Goal: Task Accomplishment & Management: Use online tool/utility

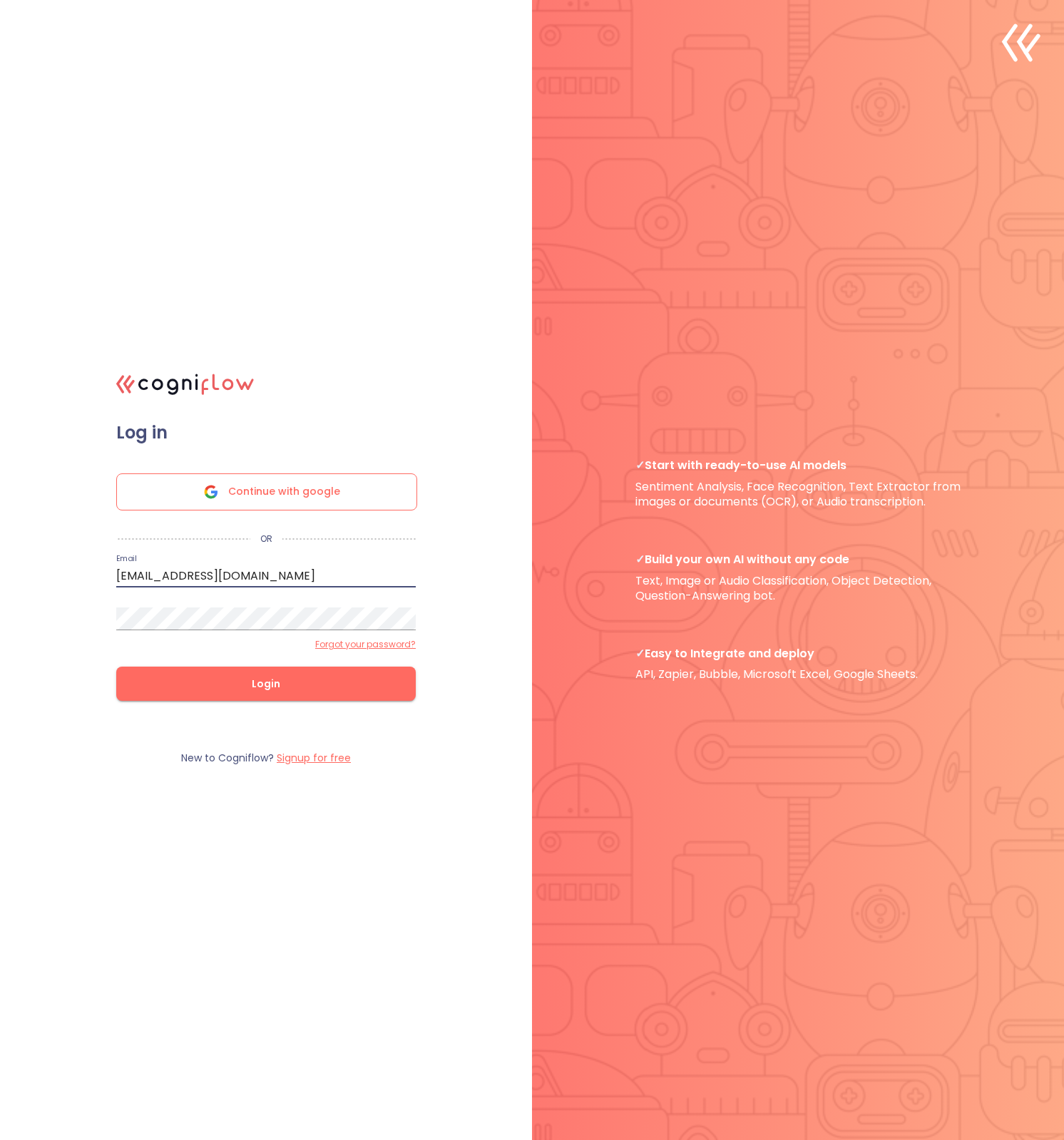
type input "[EMAIL_ADDRESS][DOMAIN_NAME]"
click at [266, 683] on button "Login" at bounding box center [266, 684] width 300 height 34
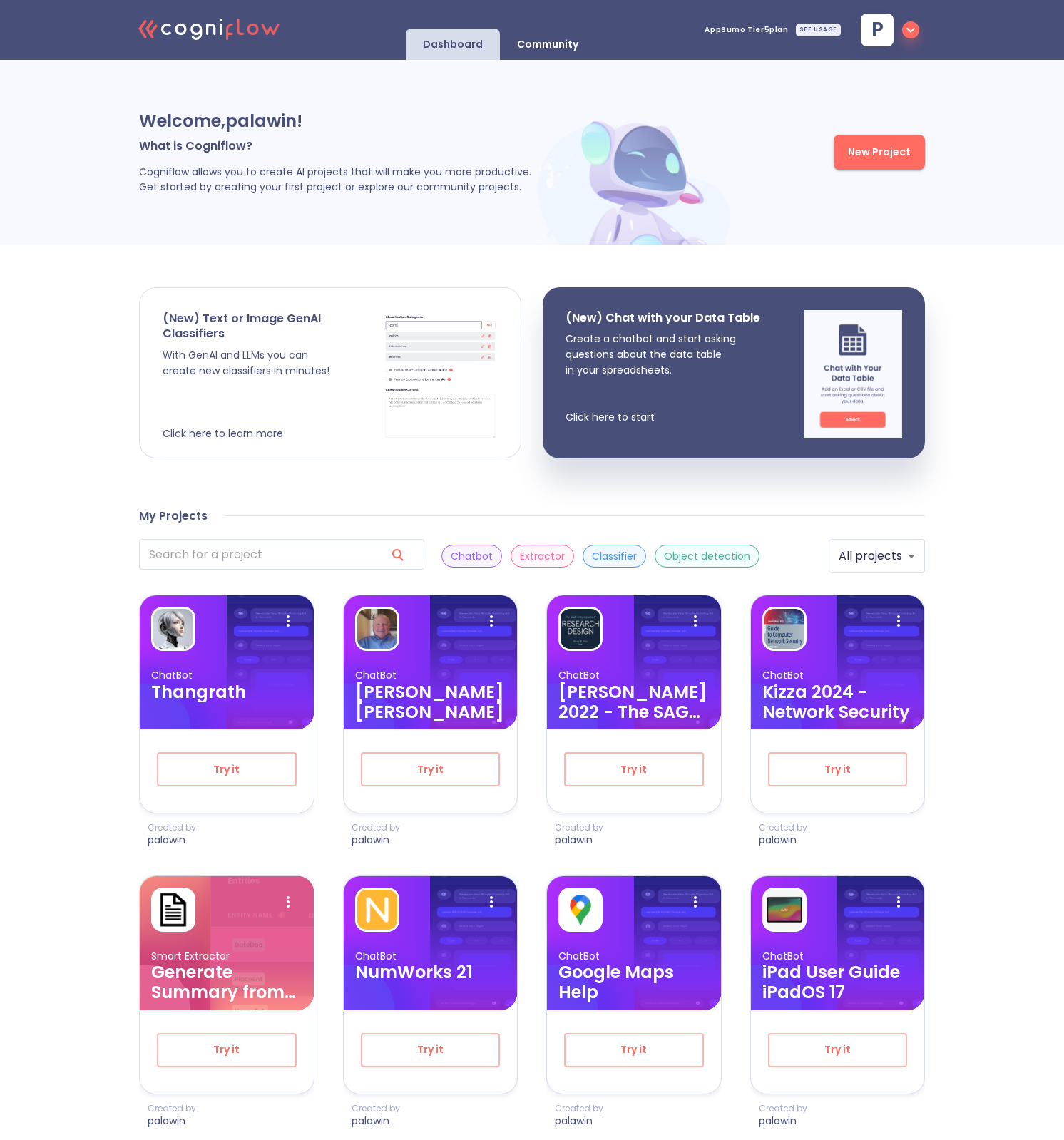
click at [295, 326] on div "(New) Text or Image GenAI Classifiers With GenAI and LLMs you can create new cl…" at bounding box center [273, 376] width 221 height 130
click at [275, 412] on p "With GenAI and LLMs you can create new classifiers in minutes! Click here to le…" at bounding box center [273, 394] width 221 height 94
click at [266, 716] on div at bounding box center [269, 662] width 87 height 134
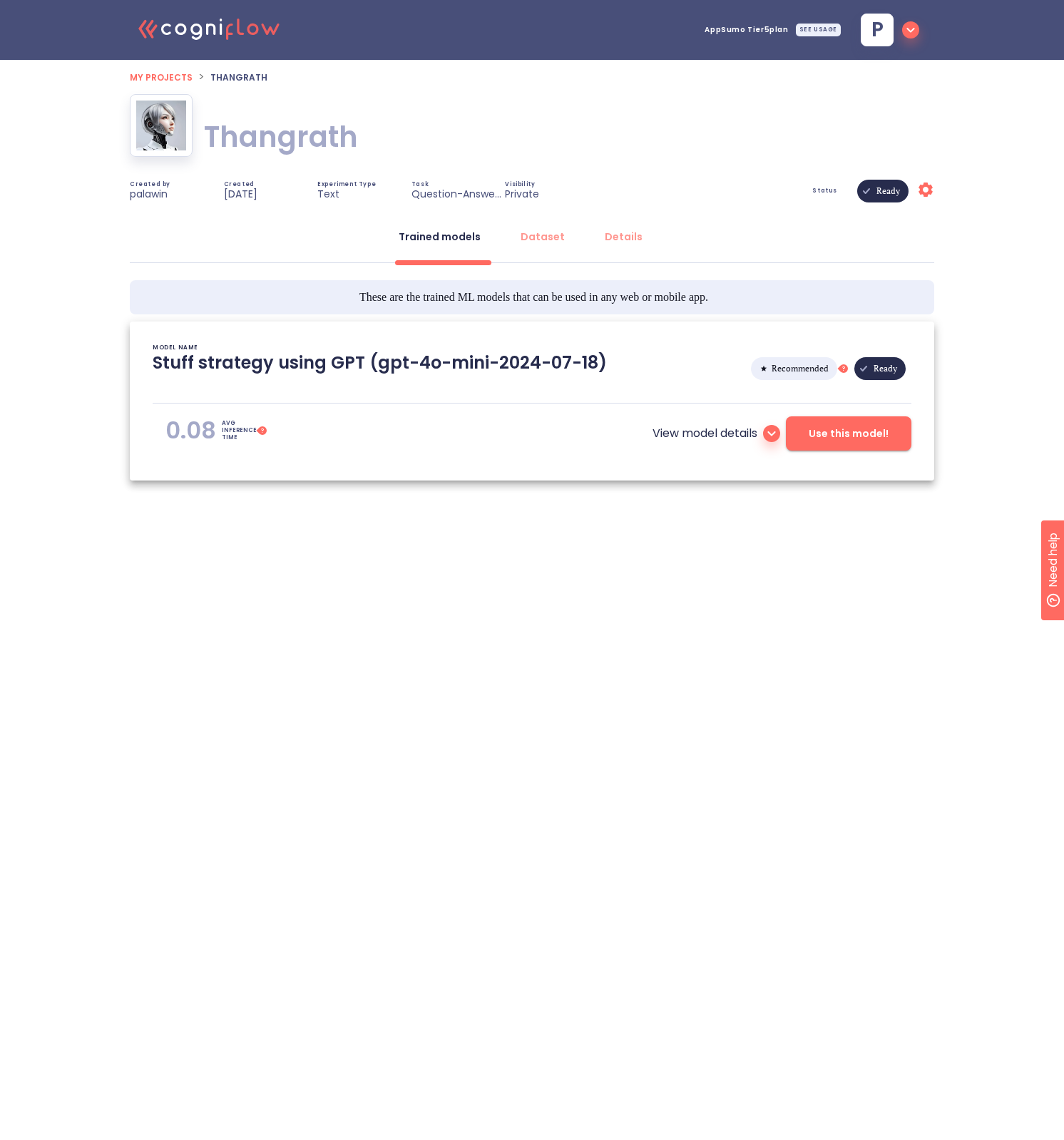
type textarea "[[DATE] 16:45:38]- Starting with download required files from shared storage [[…"
click at [913, 31] on icon "button" at bounding box center [911, 29] width 17 height 17
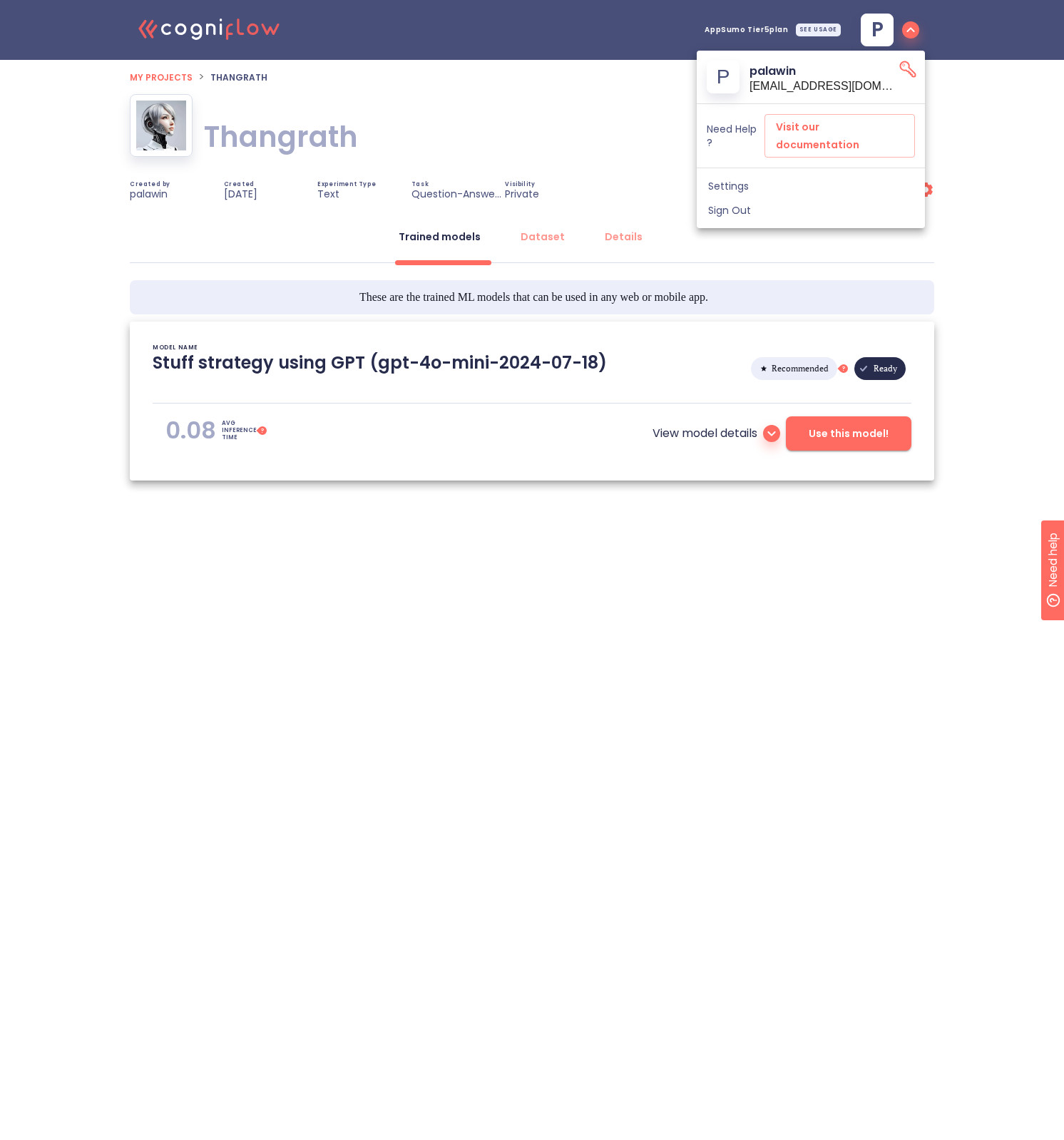
click at [773, 180] on span "Settings" at bounding box center [811, 186] width 206 height 12
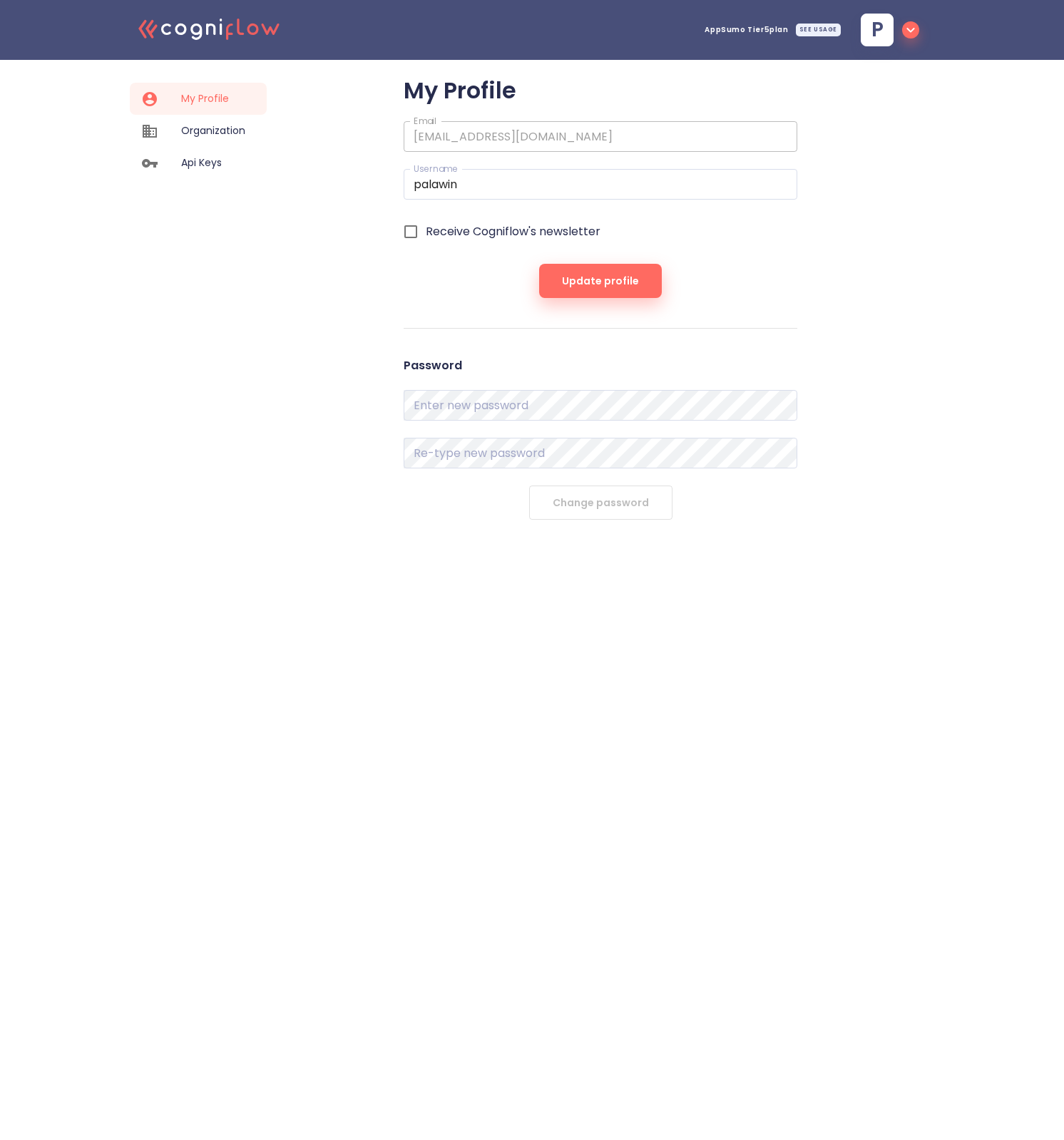
click at [227, 25] on icon ".cls-1{fill:#141624;}.cls-2{fill:#eb5e60;}.cls-3{fill:none;stroke:#eb5e60;strok…" at bounding box center [209, 29] width 157 height 44
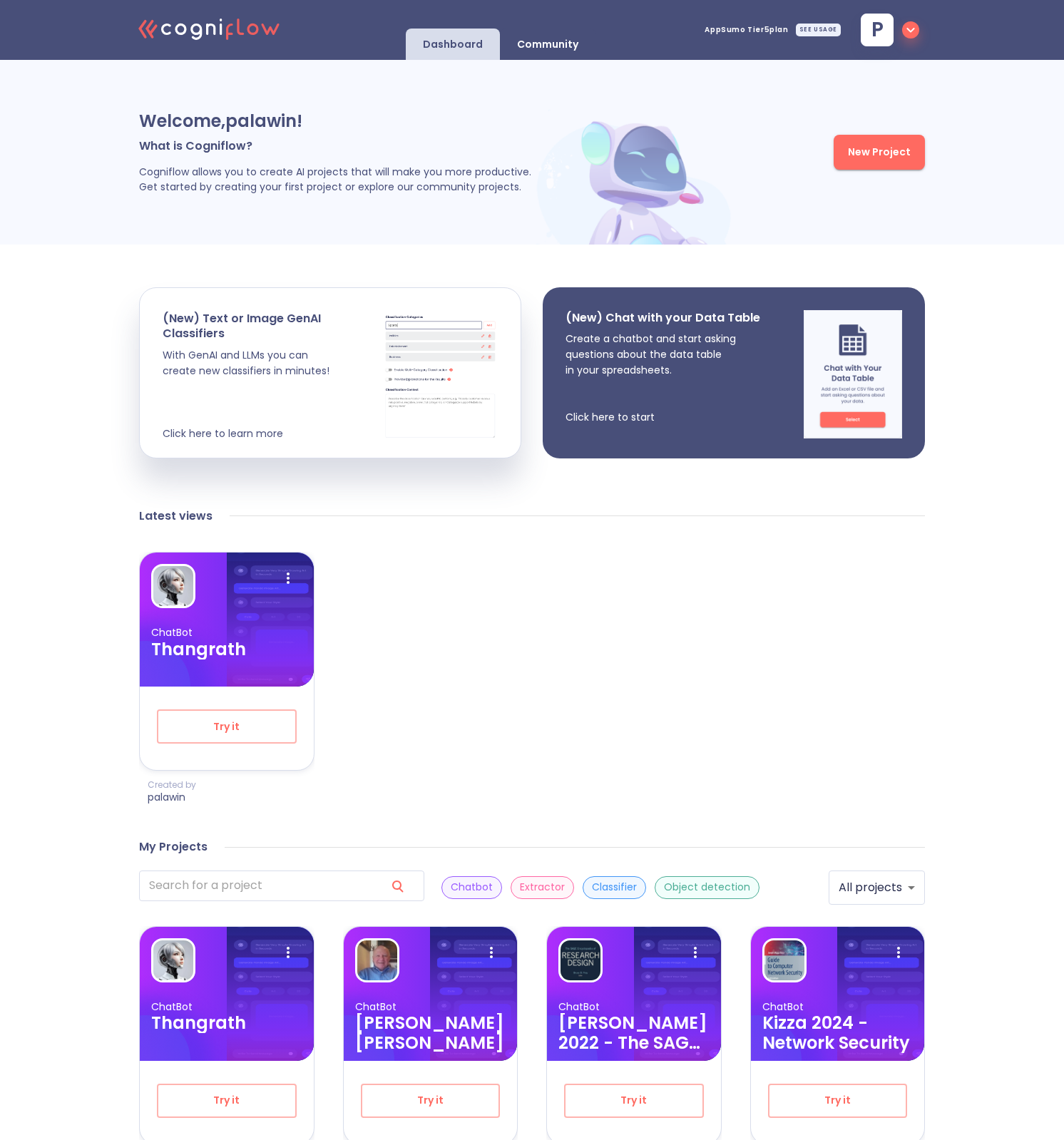
click at [848, 374] on img at bounding box center [853, 374] width 98 height 128
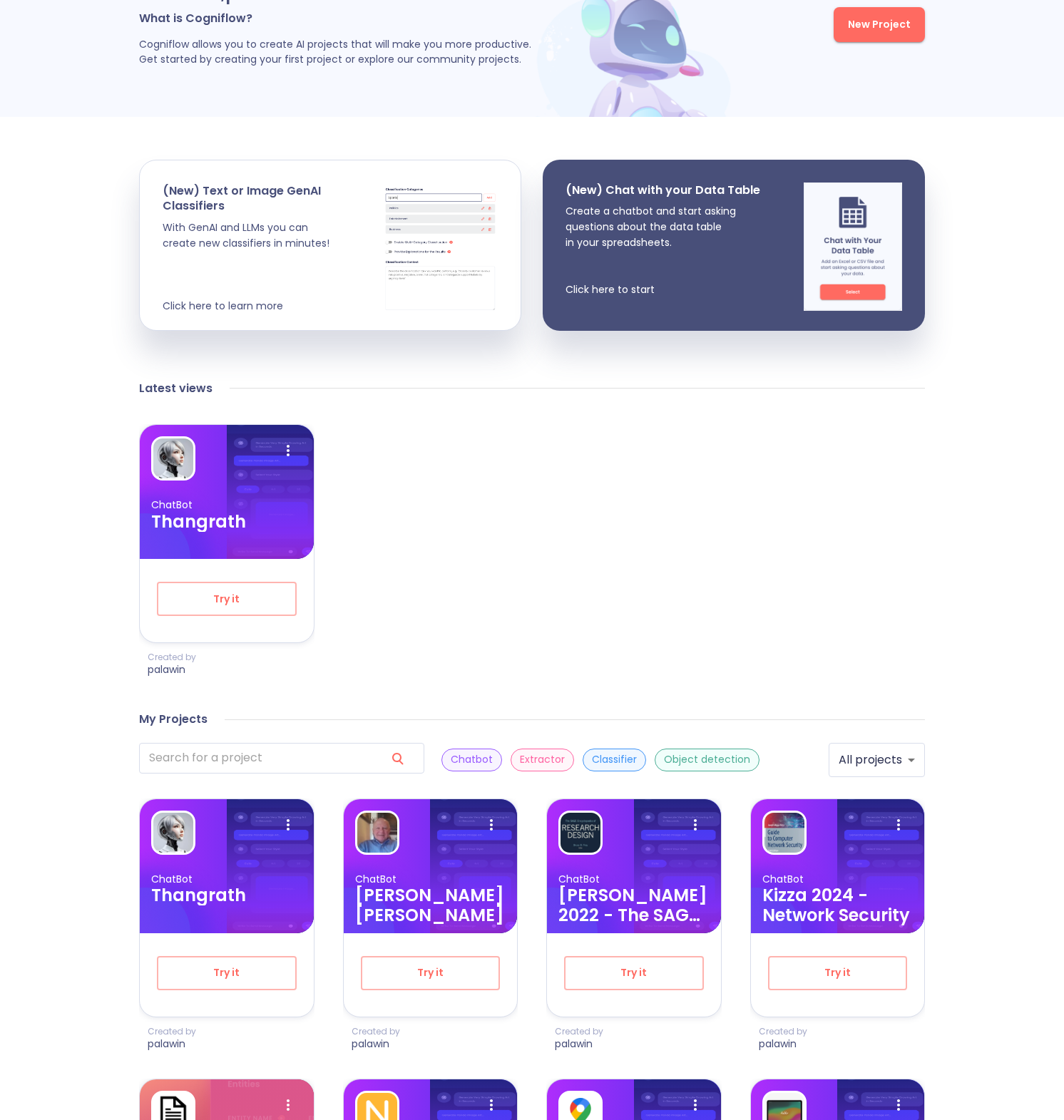
scroll to position [173, 0]
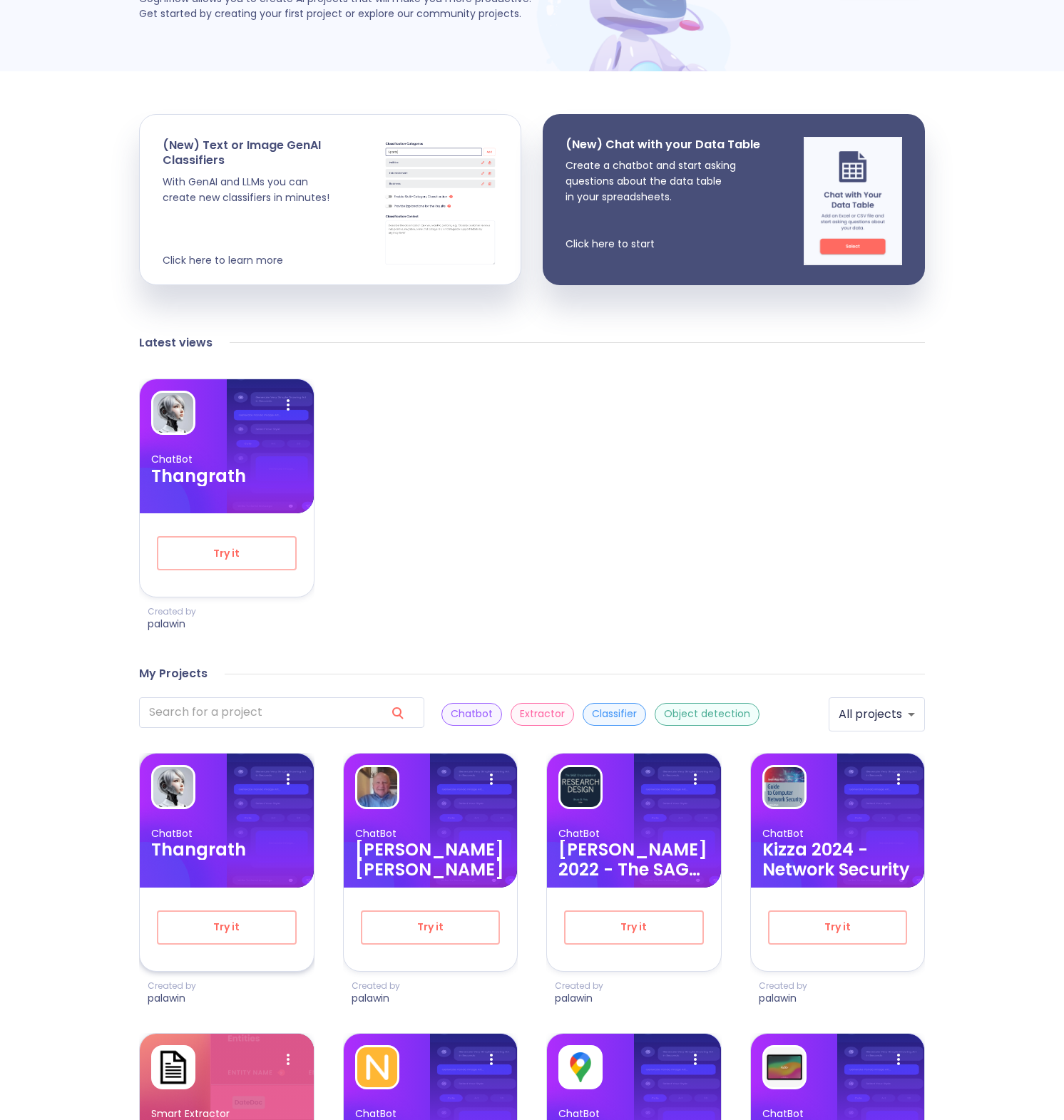
click at [262, 798] on div at bounding box center [227, 787] width 151 height 44
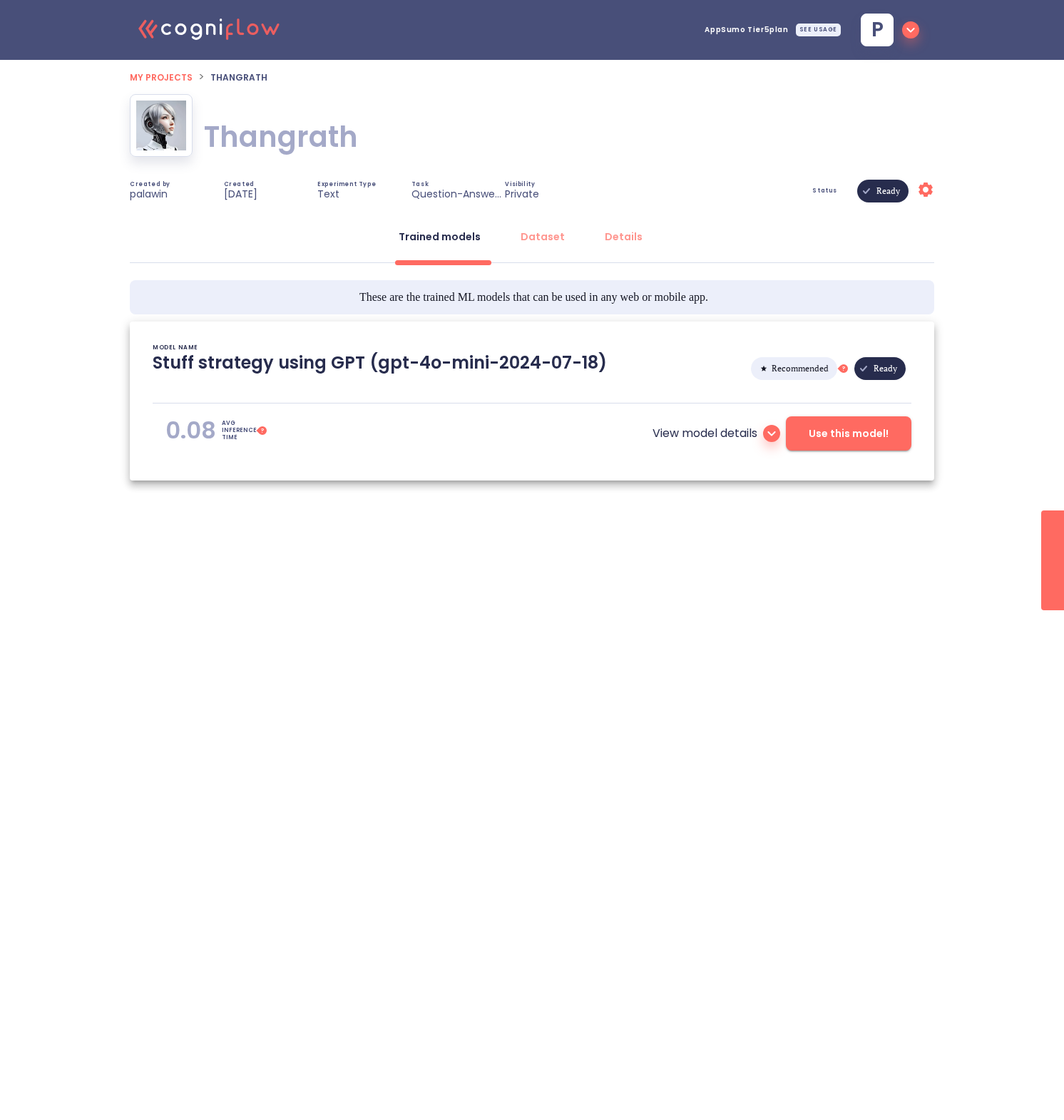
type textarea "[[DATE] 16:45:38]- Starting with download required files from shared storage [[…"
click at [844, 437] on span "Use this model!" at bounding box center [849, 434] width 80 height 18
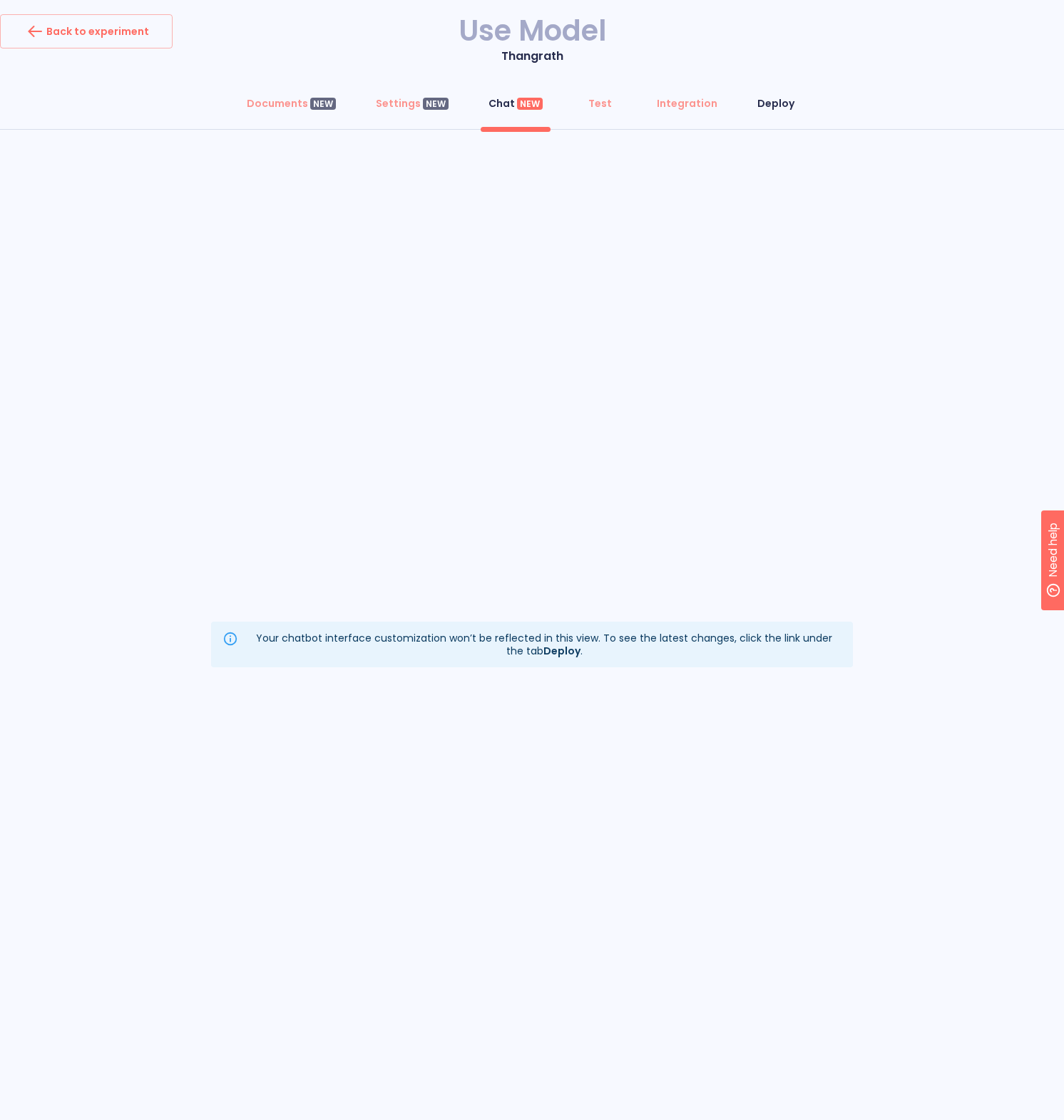
click at [774, 107] on div "Deploy" at bounding box center [776, 103] width 37 height 14
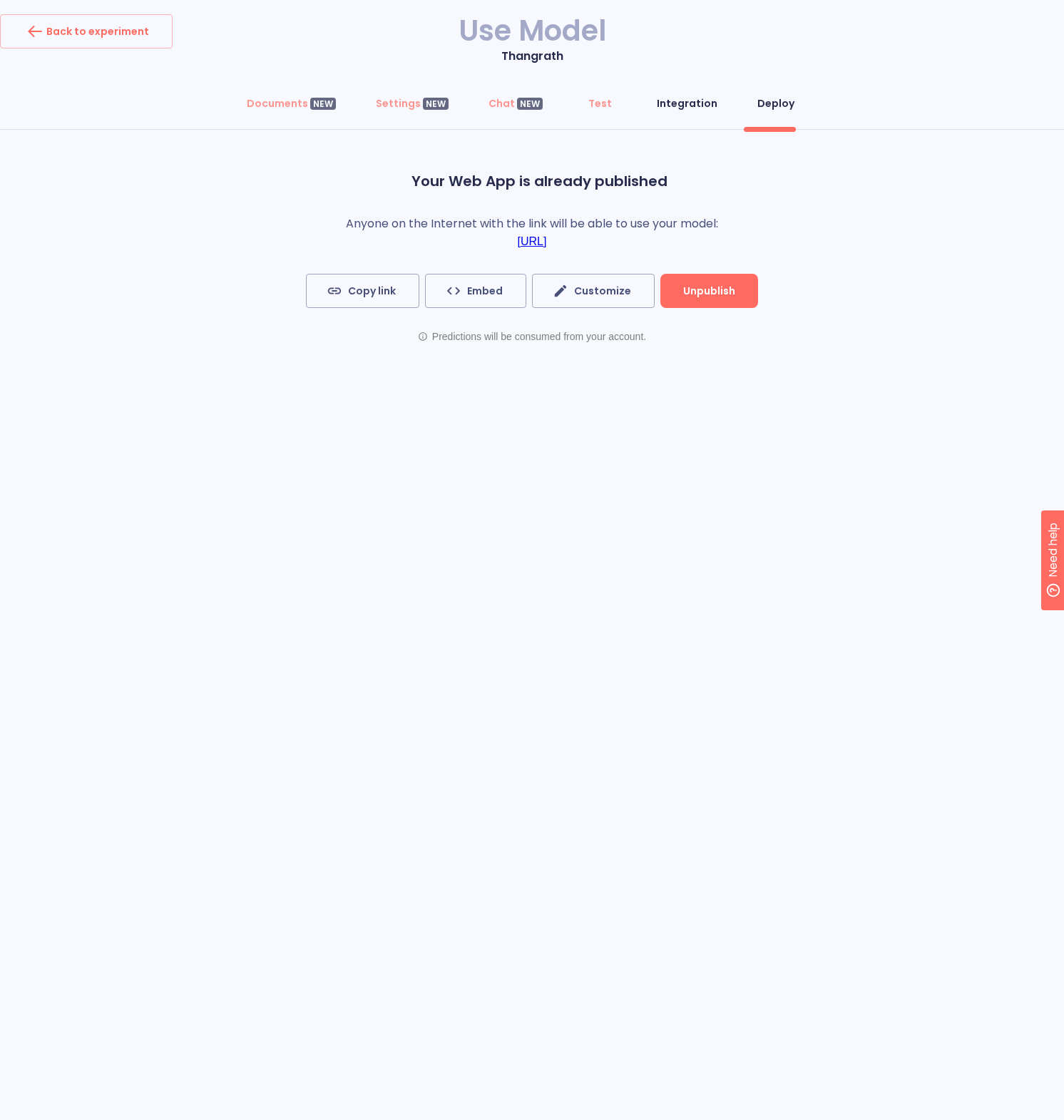
click at [678, 106] on div "Integration" at bounding box center [687, 103] width 61 height 14
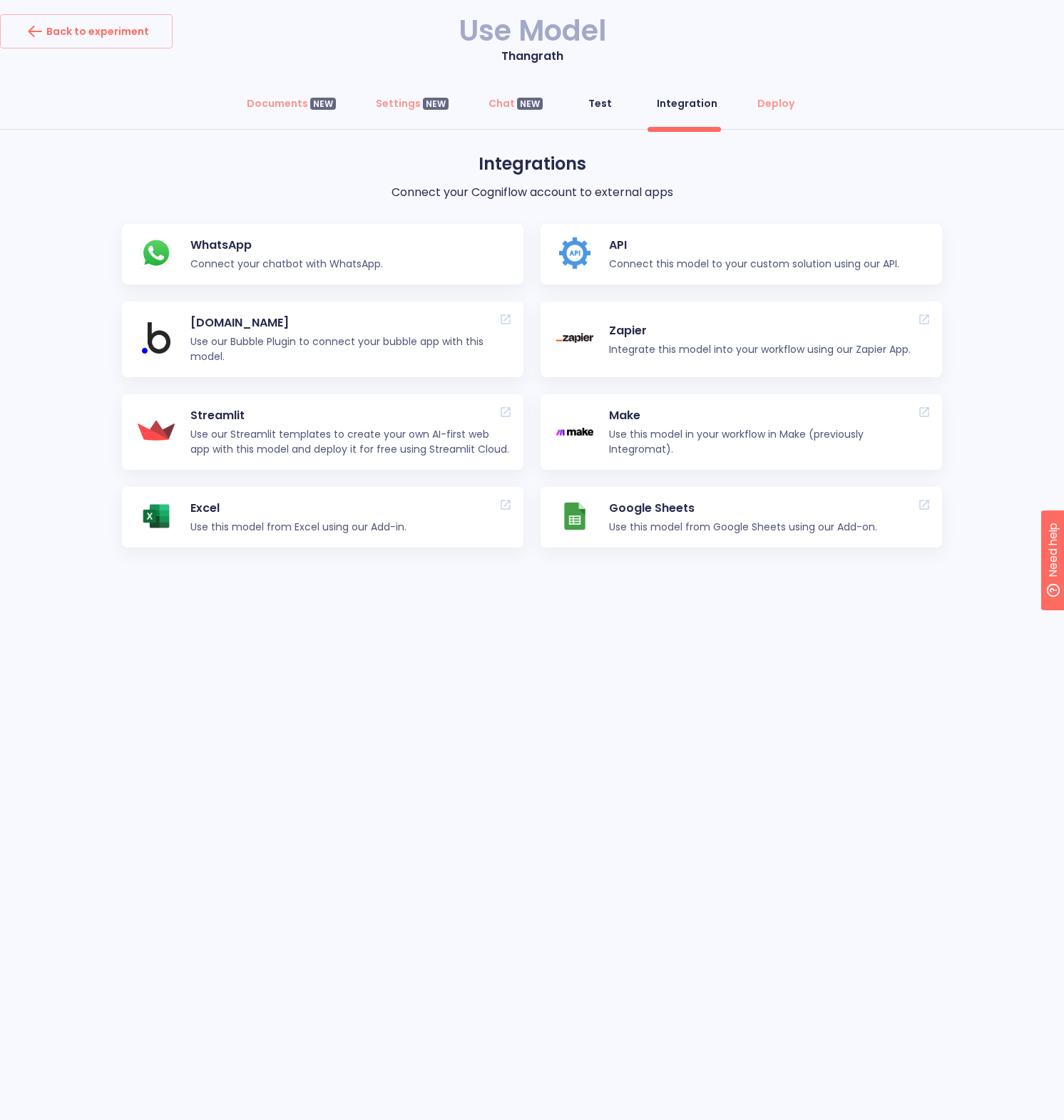
click at [597, 102] on div "Test" at bounding box center [600, 103] width 24 height 14
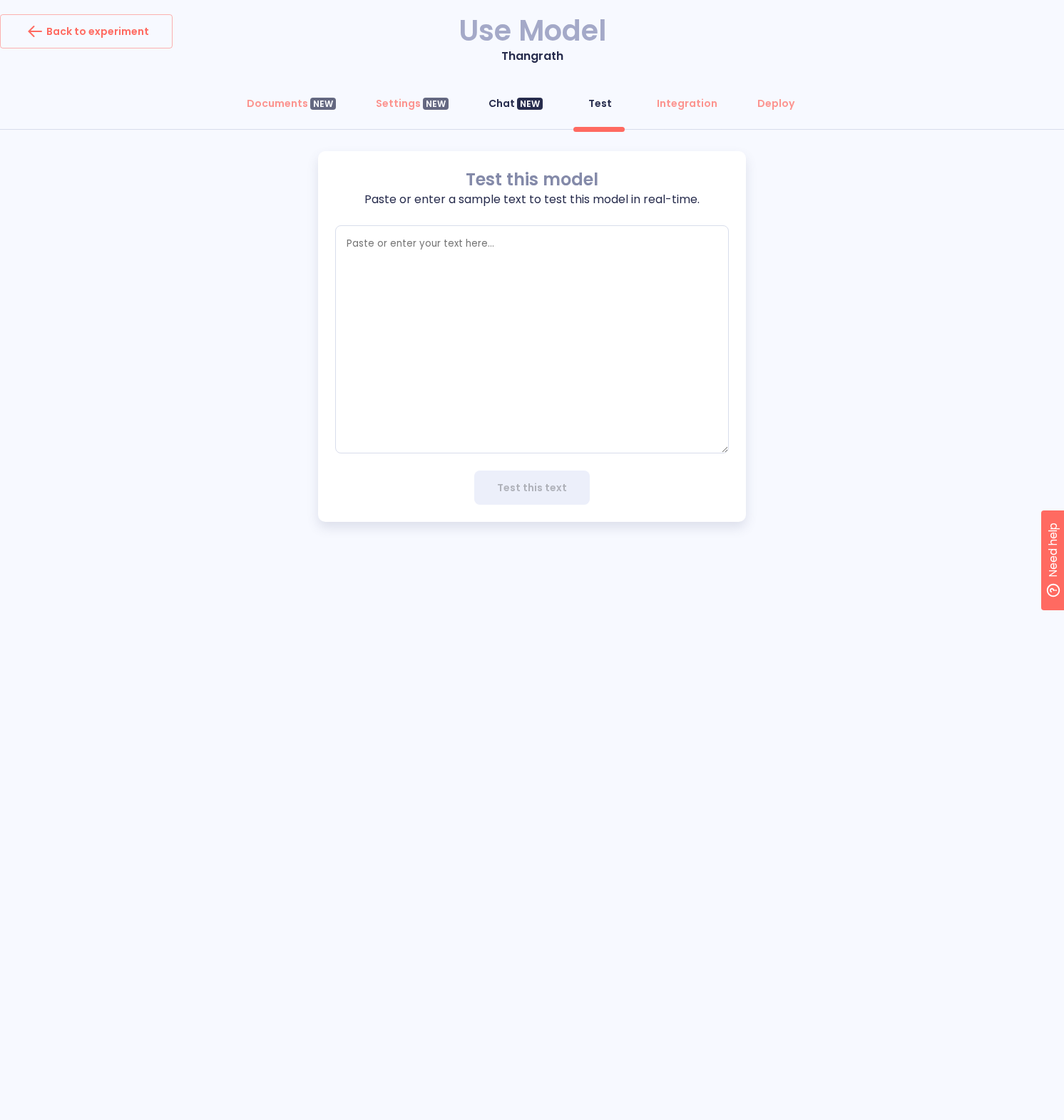
click at [516, 108] on div "Chat NEW" at bounding box center [515, 103] width 54 height 14
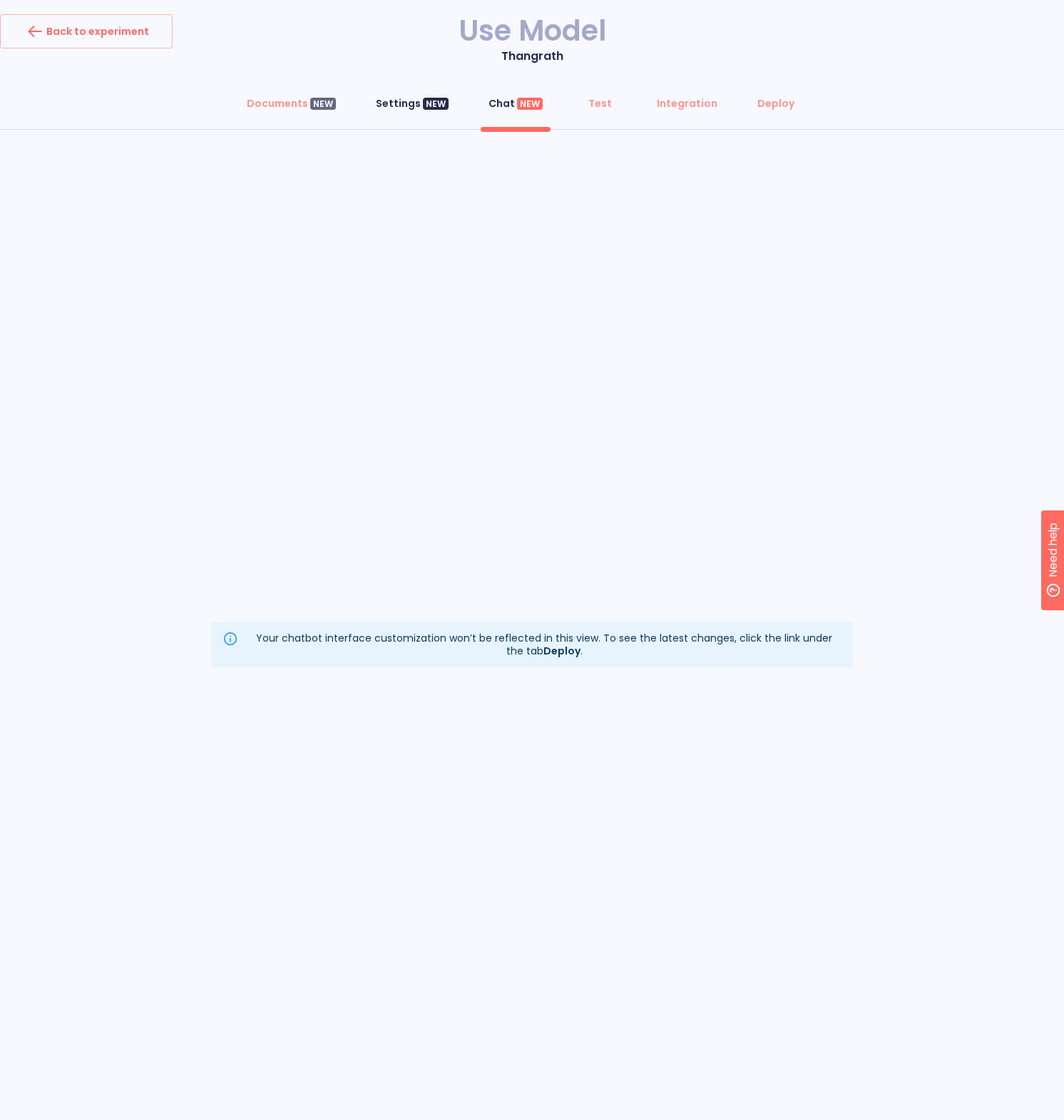
click at [404, 112] on button "Settings NEW" at bounding box center [412, 104] width 89 height 34
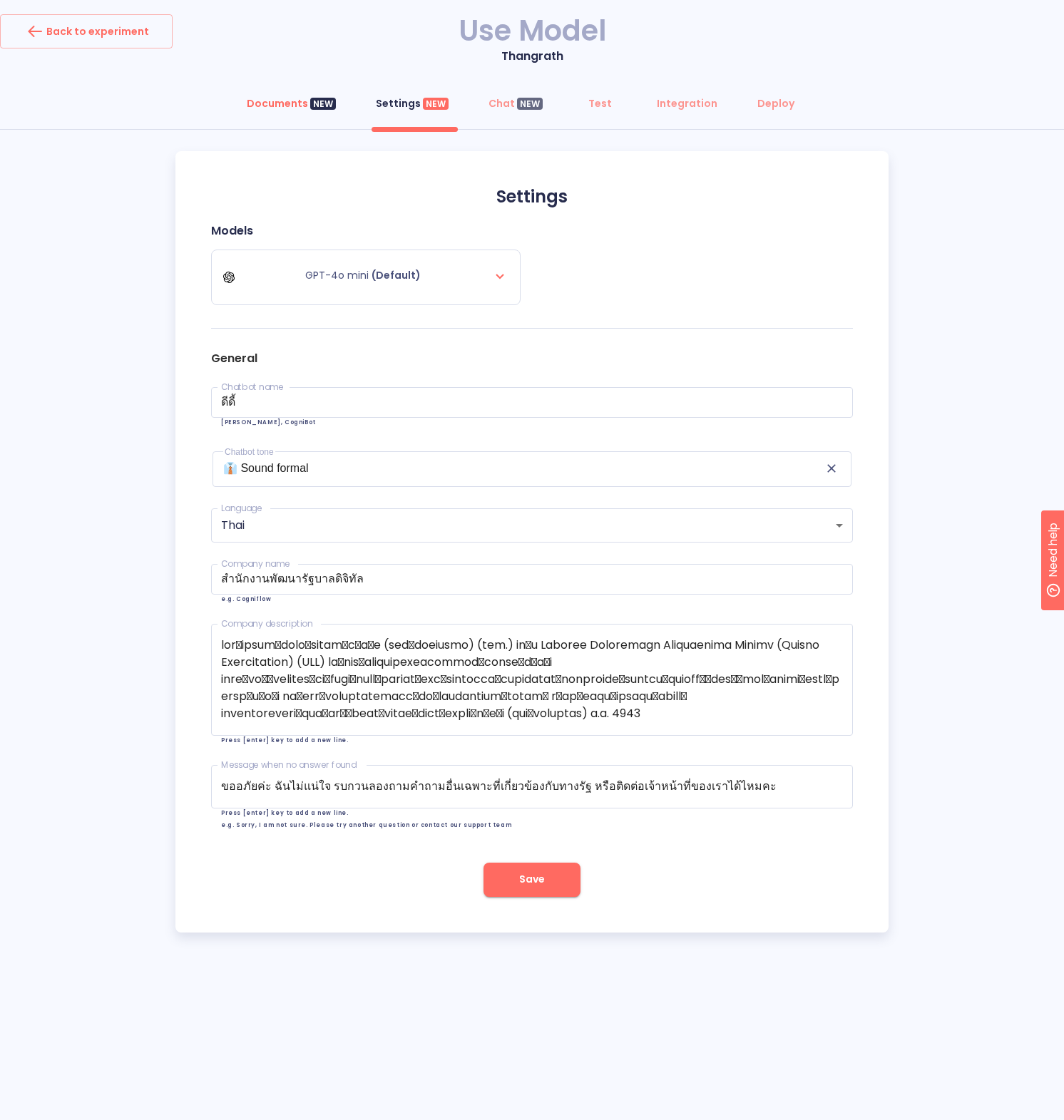
click at [298, 104] on div "Documents NEW" at bounding box center [291, 103] width 89 height 14
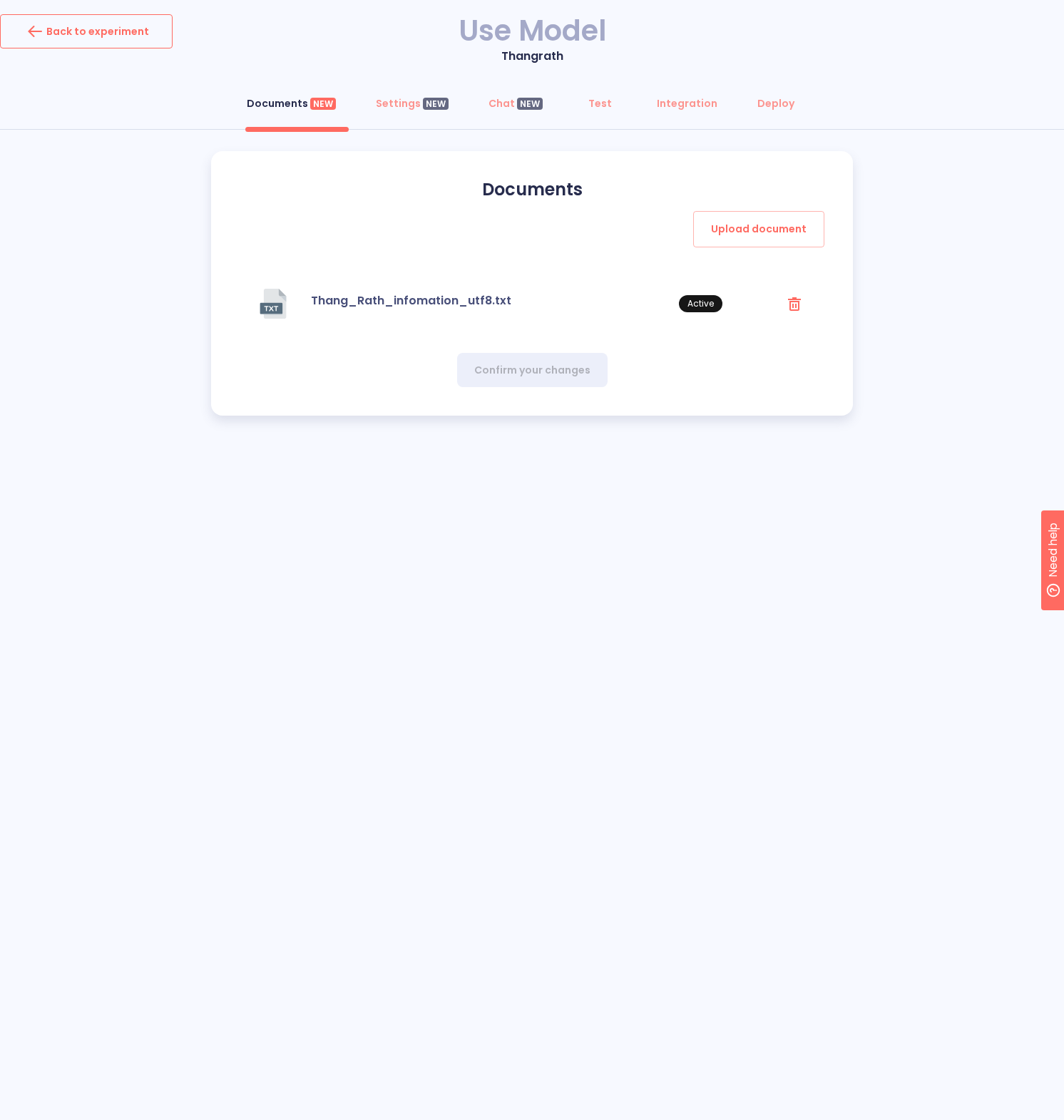
click at [136, 47] on button "Back to experiment" at bounding box center [86, 31] width 172 height 34
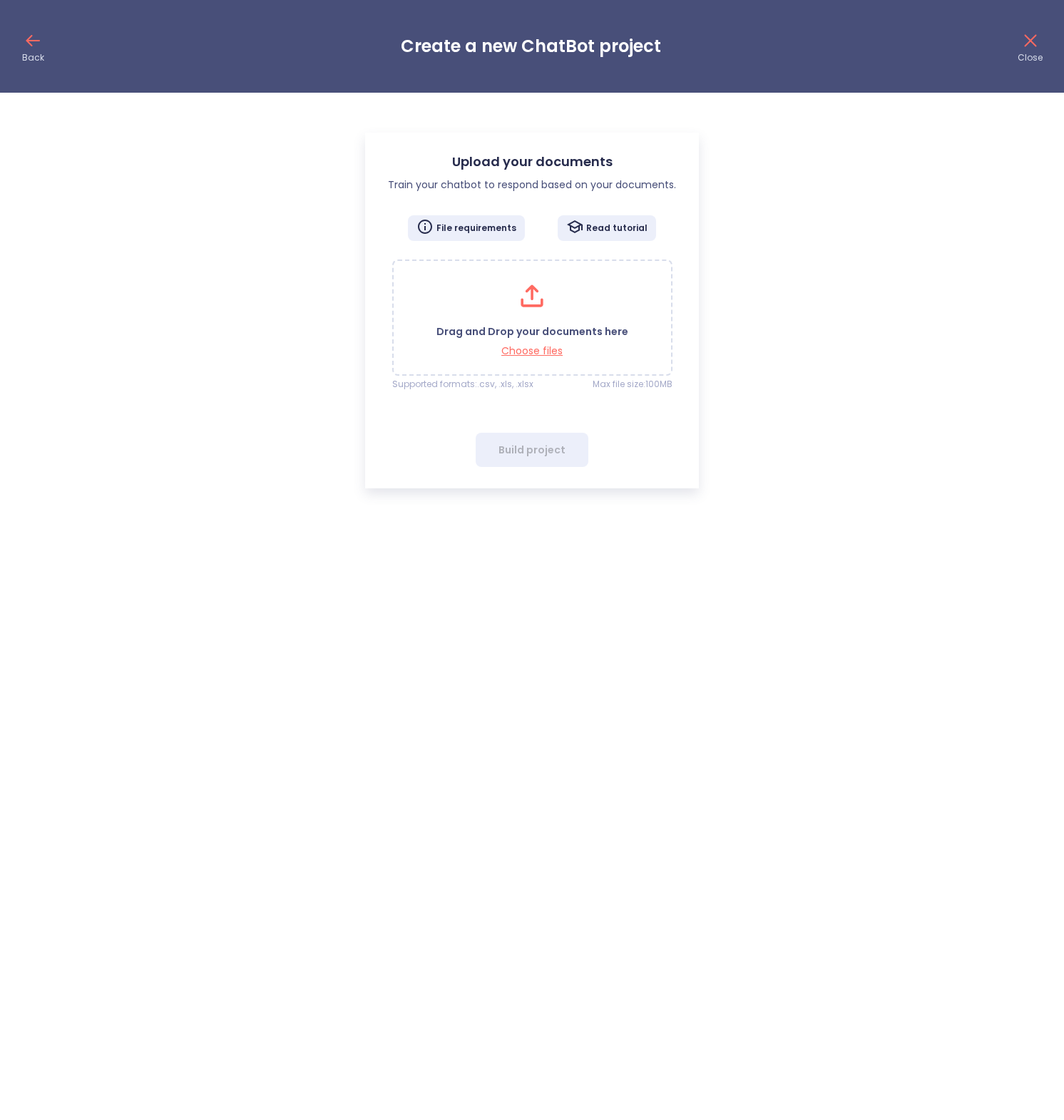
click at [38, 41] on icon at bounding box center [33, 41] width 11 height 0
click at [30, 49] on icon at bounding box center [32, 41] width 23 height 23
